Goal: Information Seeking & Learning: Learn about a topic

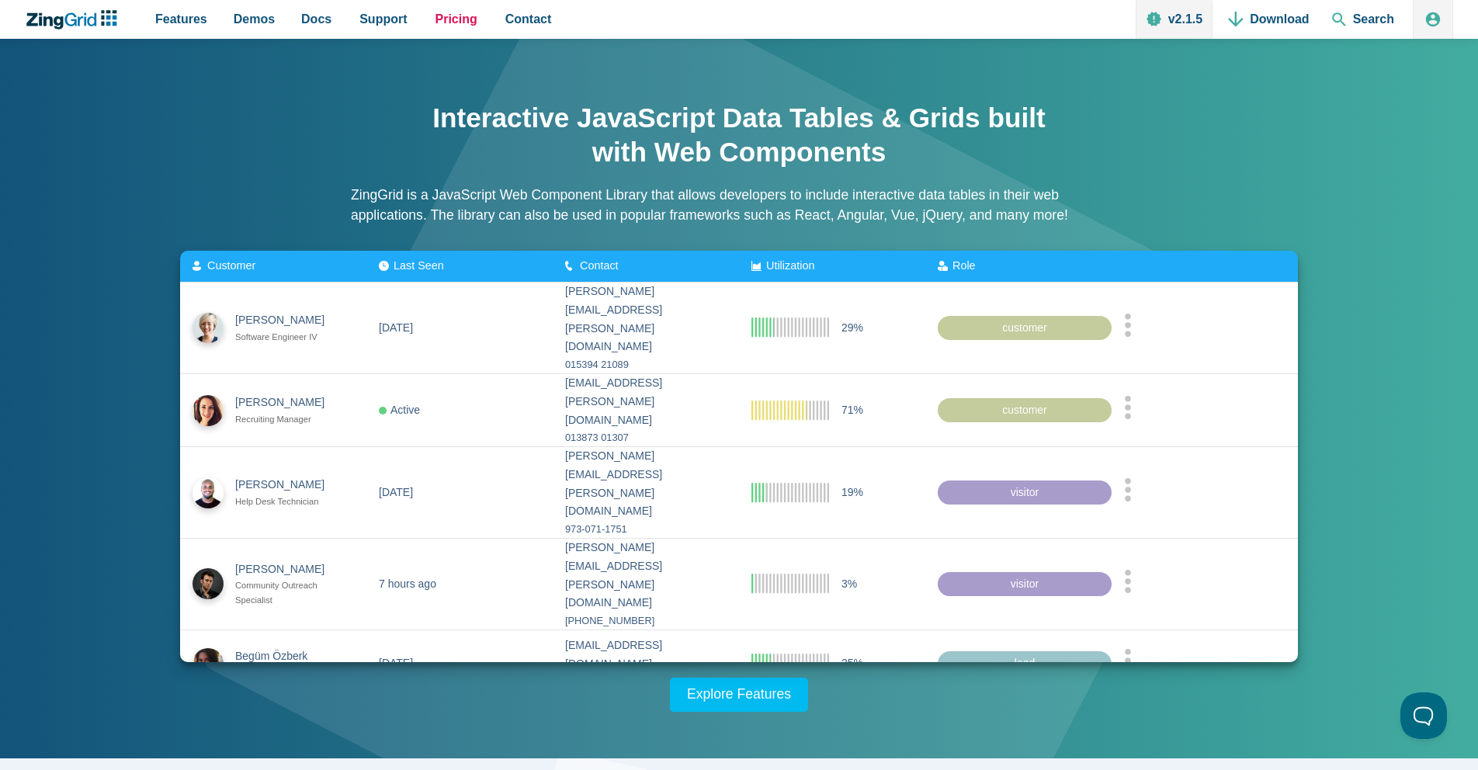
click at [464, 22] on span "Pricing" at bounding box center [456, 19] width 42 height 21
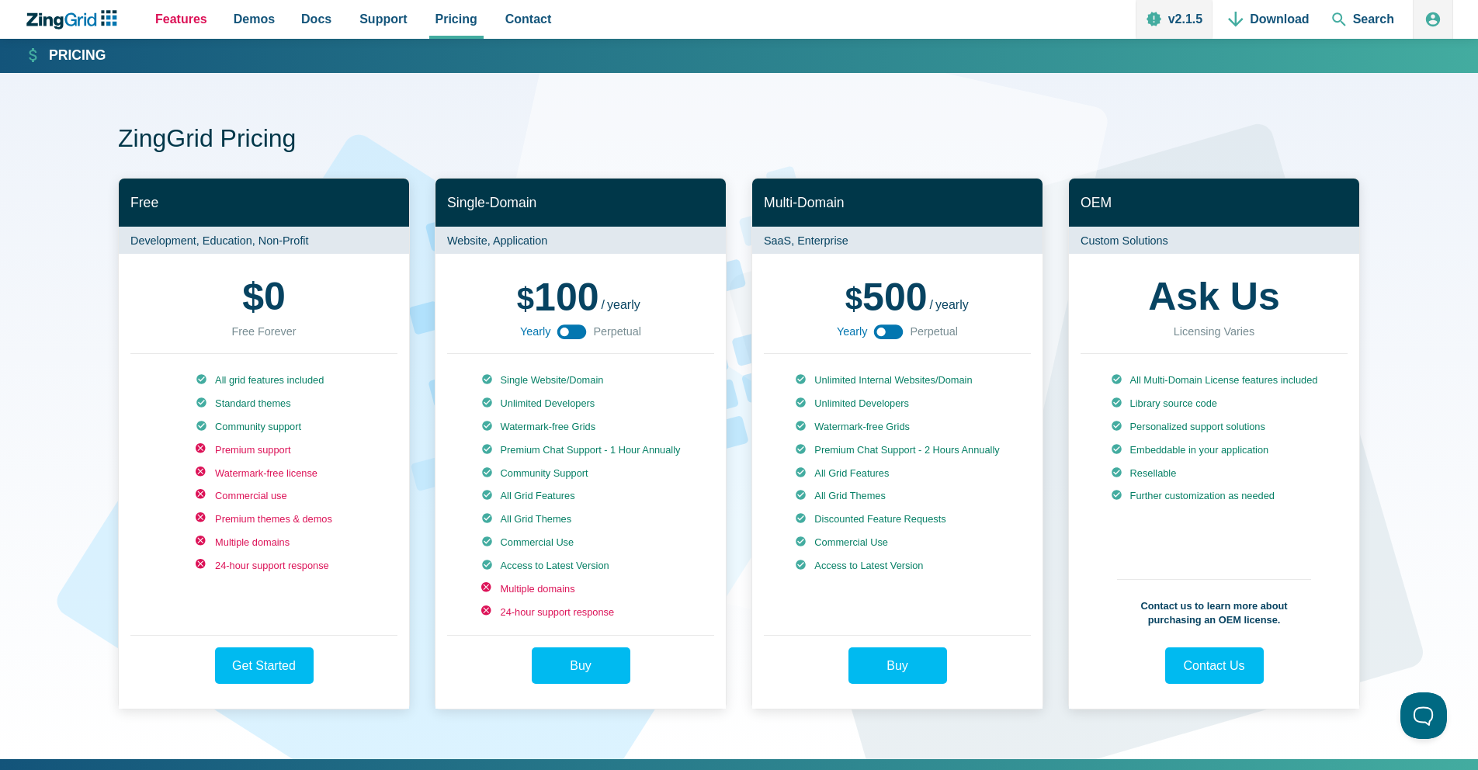
click at [185, 18] on span "Features" at bounding box center [181, 19] width 52 height 21
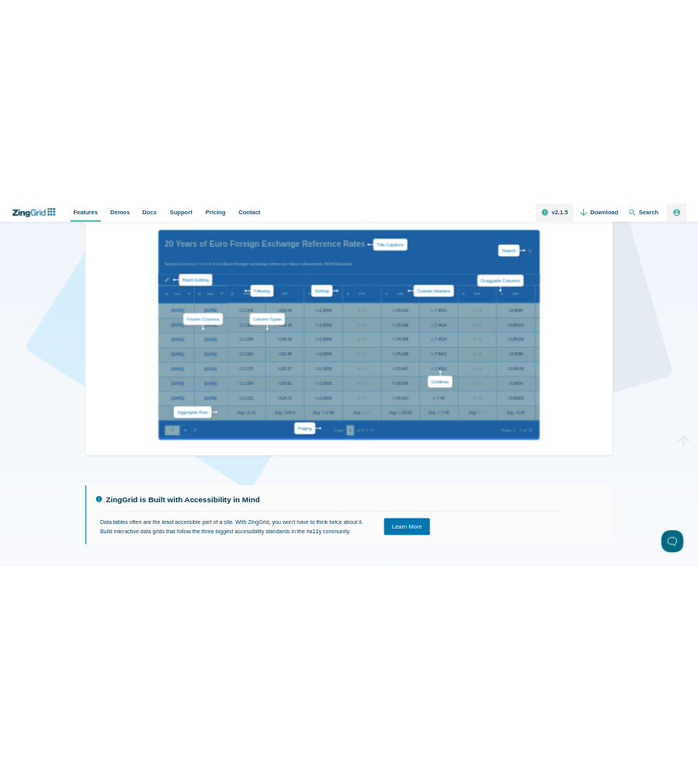
scroll to position [186, 0]
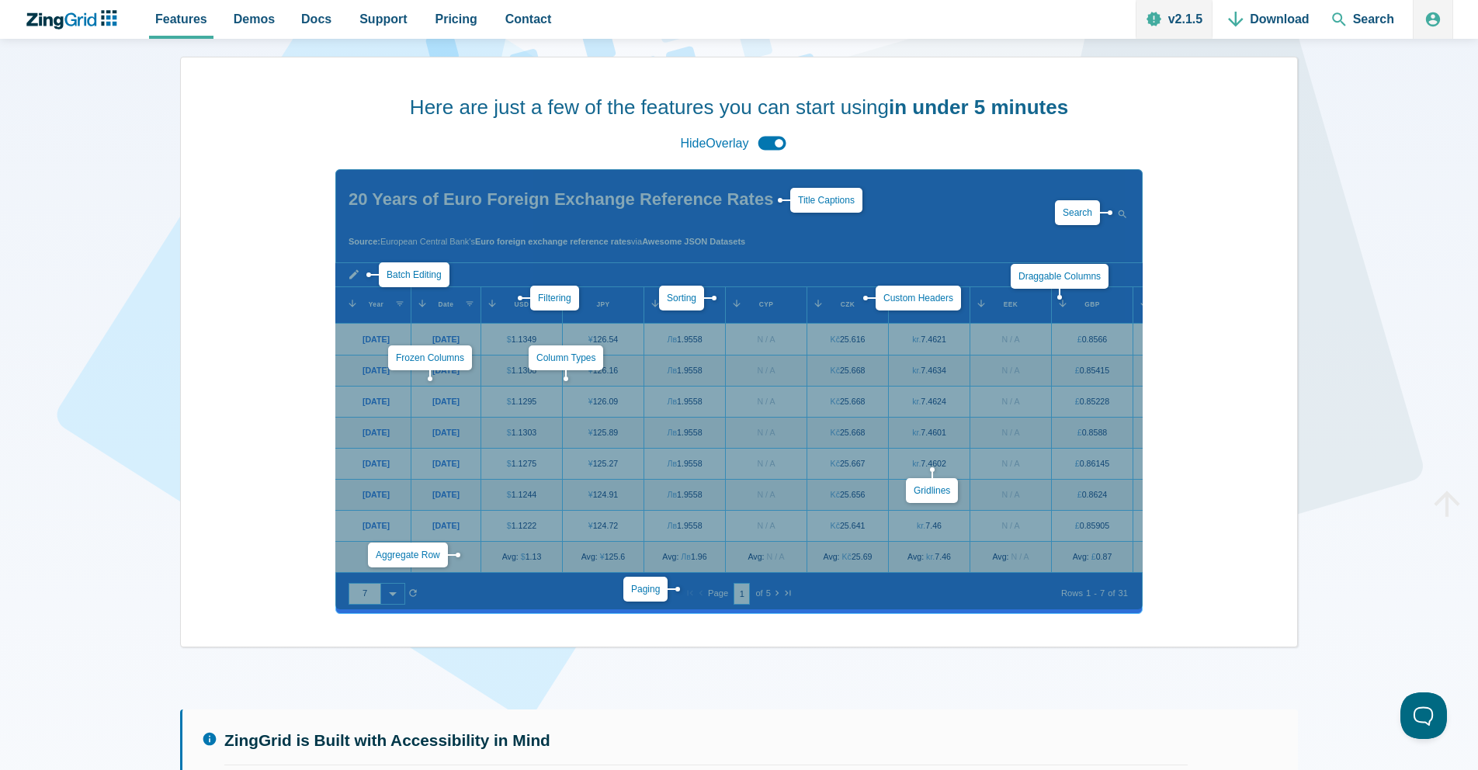
click at [726, 334] on div "Aggregate Row Batch Editing Title Captions Column Types Custom Headers Draggabl…" at bounding box center [738, 389] width 807 height 440
click at [767, 137] on div "Hide Overlay" at bounding box center [738, 142] width 128 height 33
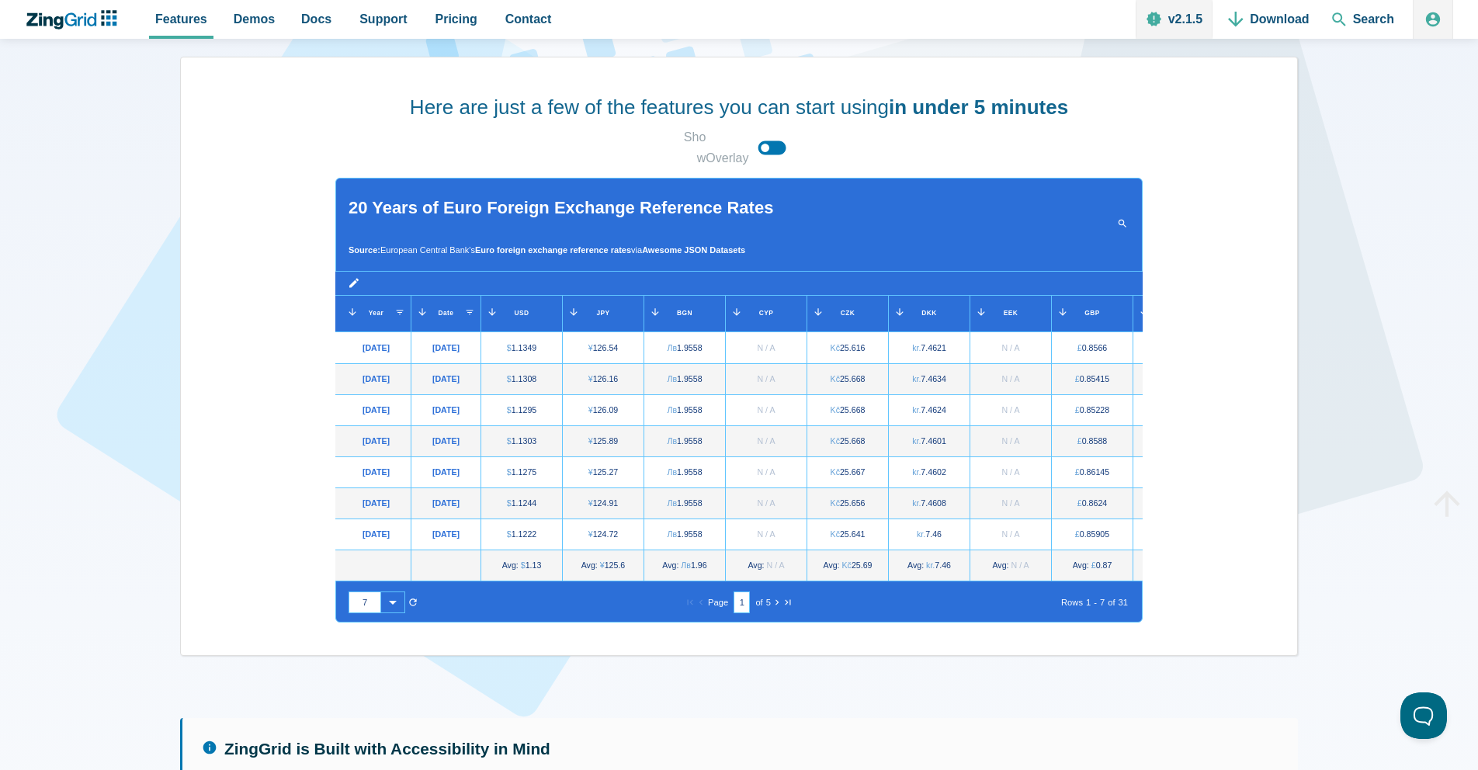
click at [770, 145] on div "Show Overlay" at bounding box center [738, 147] width 128 height 42
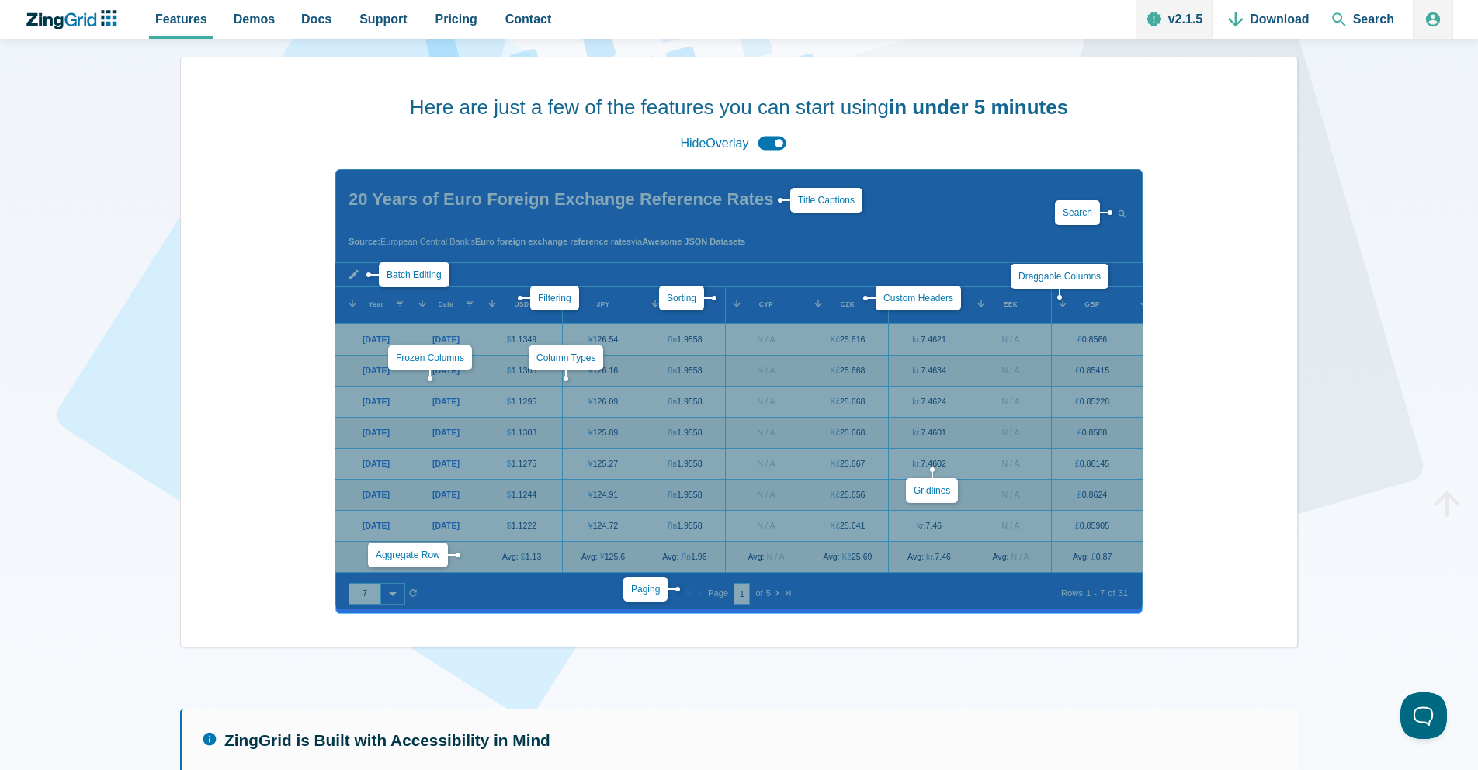
click at [1261, 568] on div "Here are just a few of the features you can start using in under 5 minutes Hide…" at bounding box center [738, 352] width 1117 height 591
click at [932, 490] on link "Gridlines" at bounding box center [931, 490] width 36 height 11
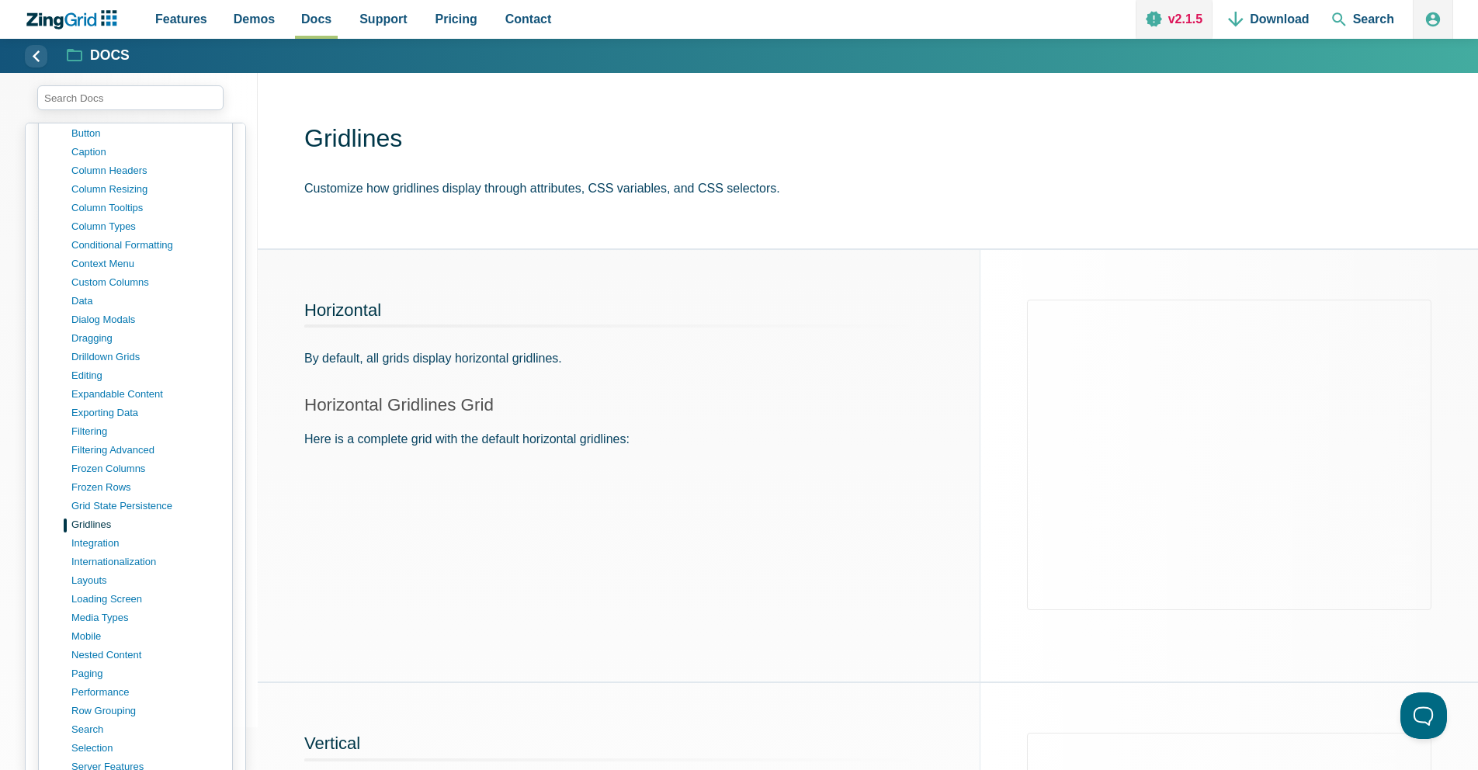
click at [1178, 19] on link "v2.1.5" at bounding box center [1173, 19] width 77 height 39
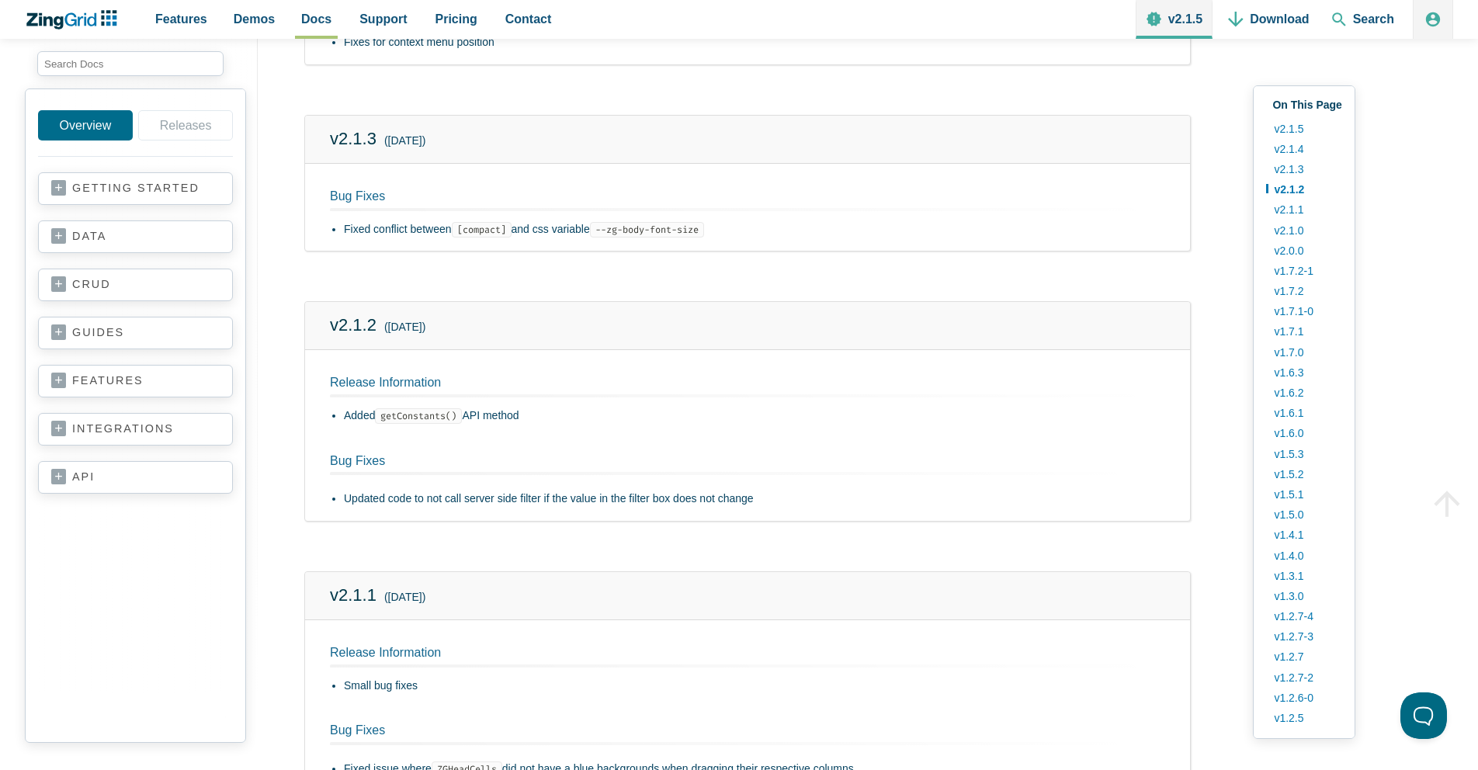
scroll to position [372, 0]
